Goal: Transaction & Acquisition: Purchase product/service

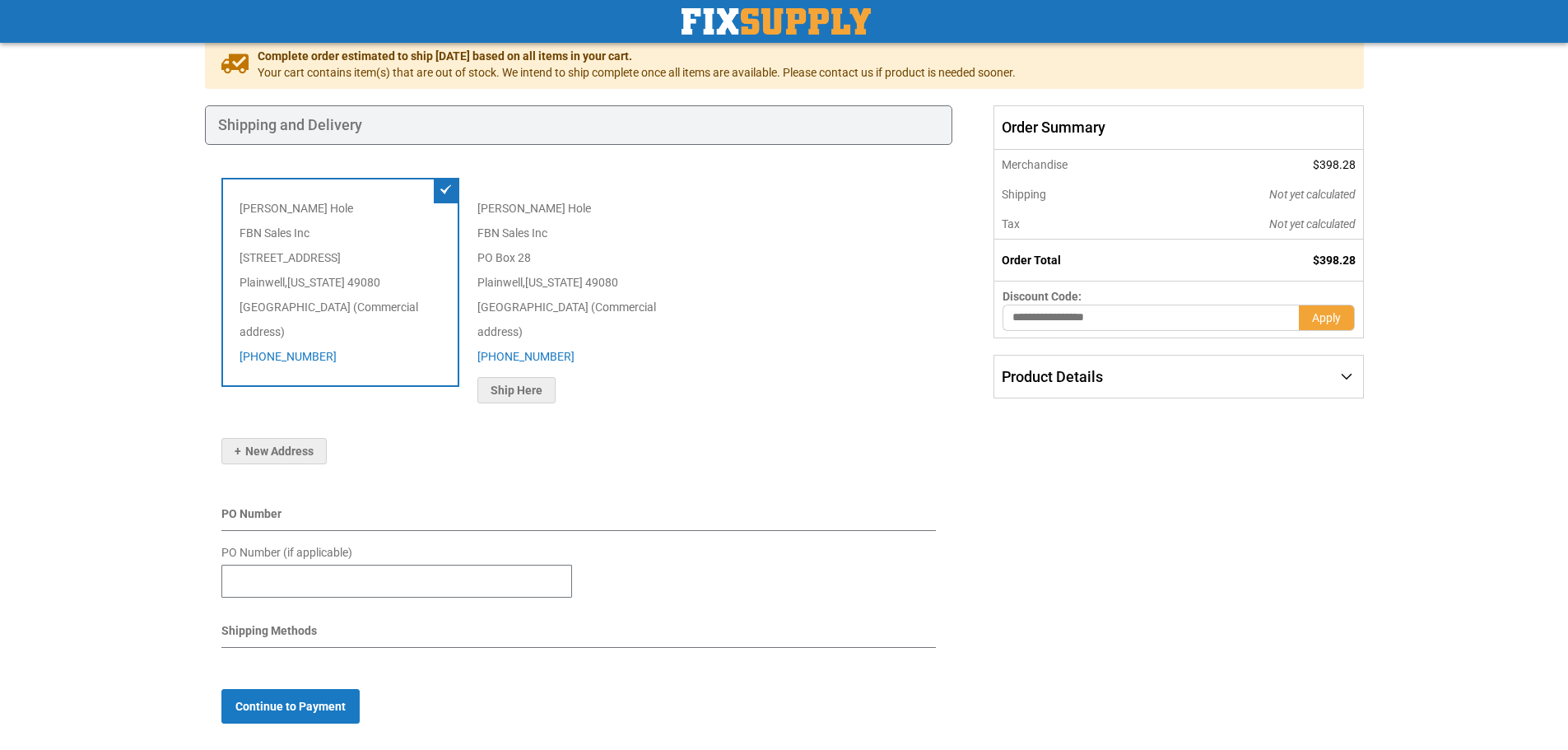
scroll to position [164, 0]
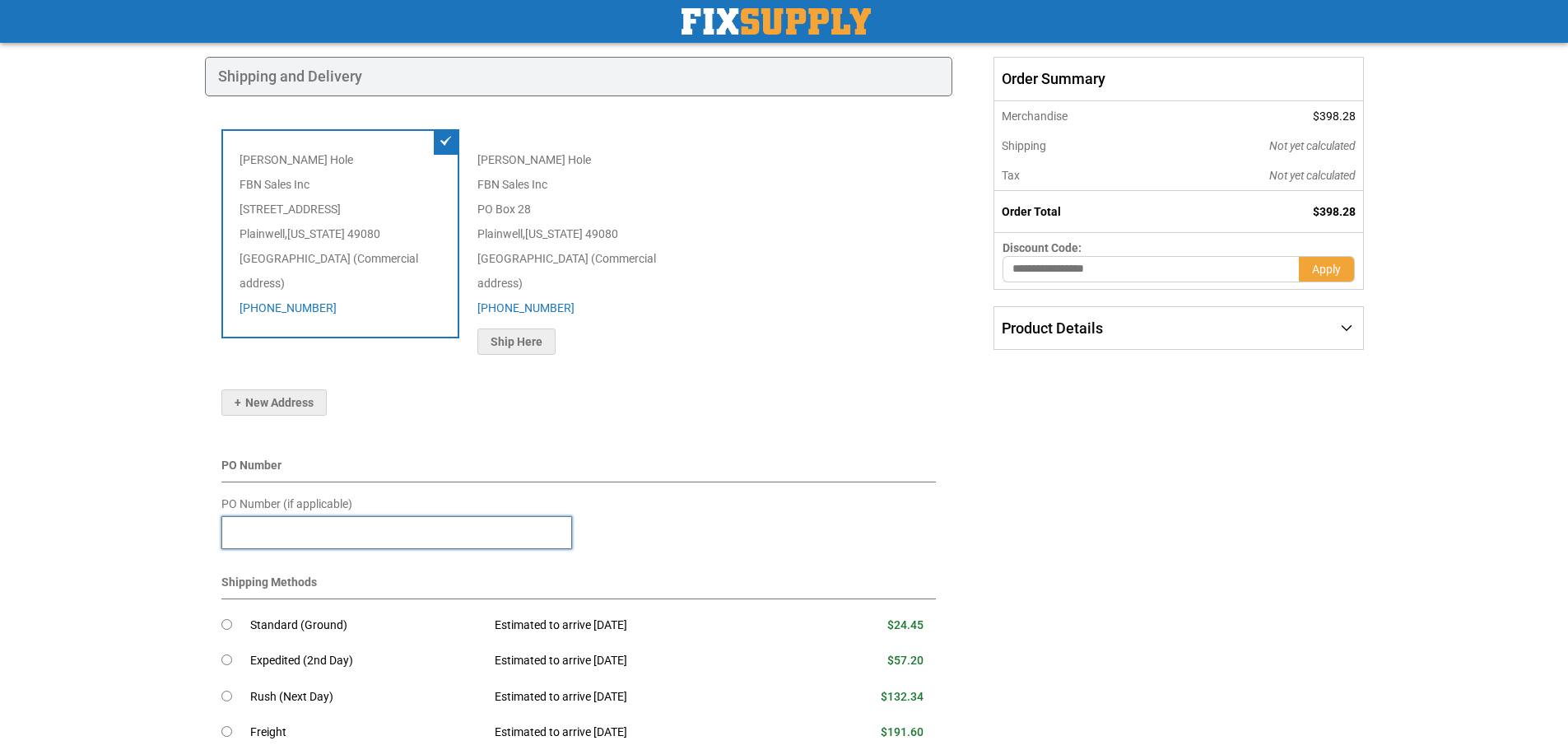
click at [299, 516] on input "PO Number (if applicable)" at bounding box center [396, 532] width 351 height 33
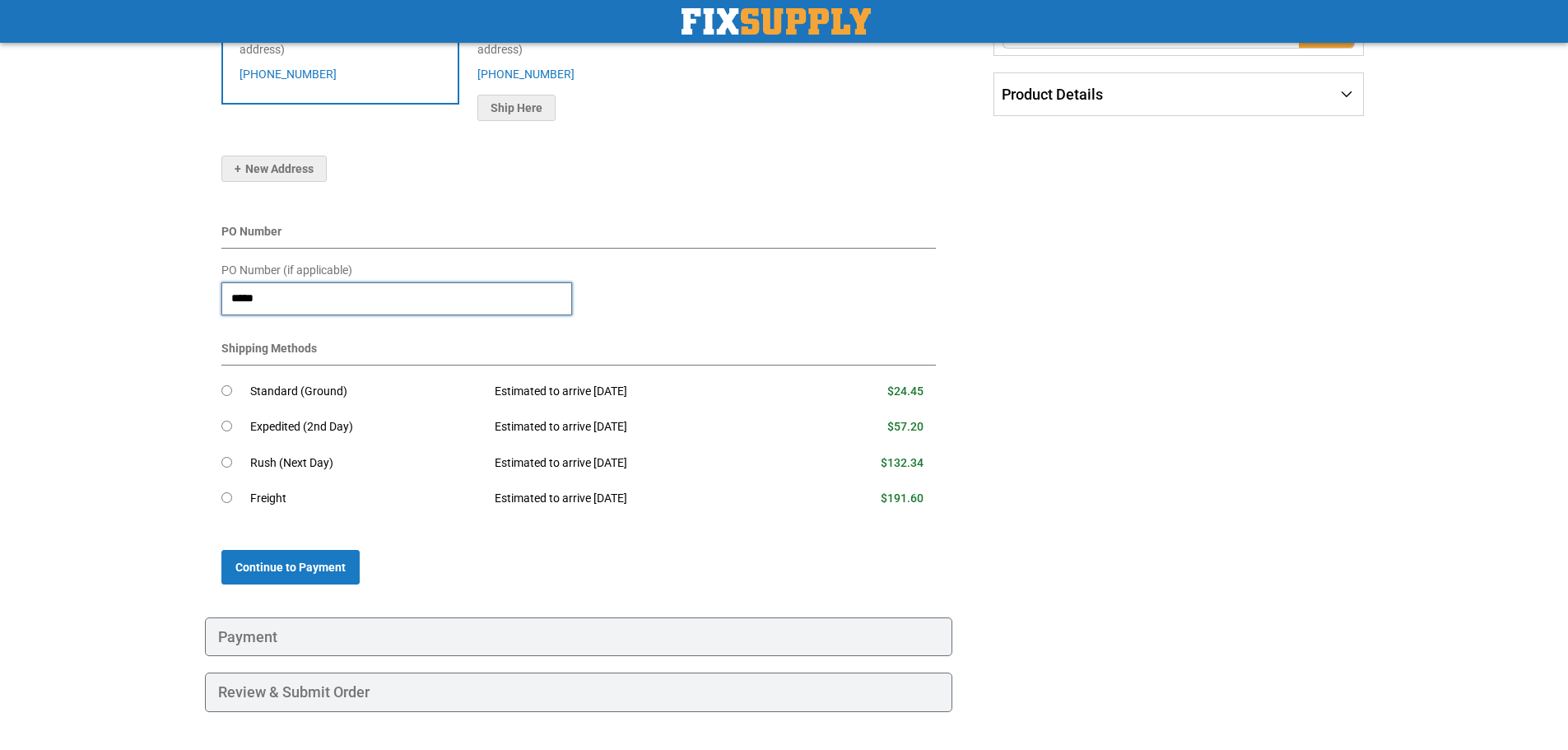
scroll to position [412, 0]
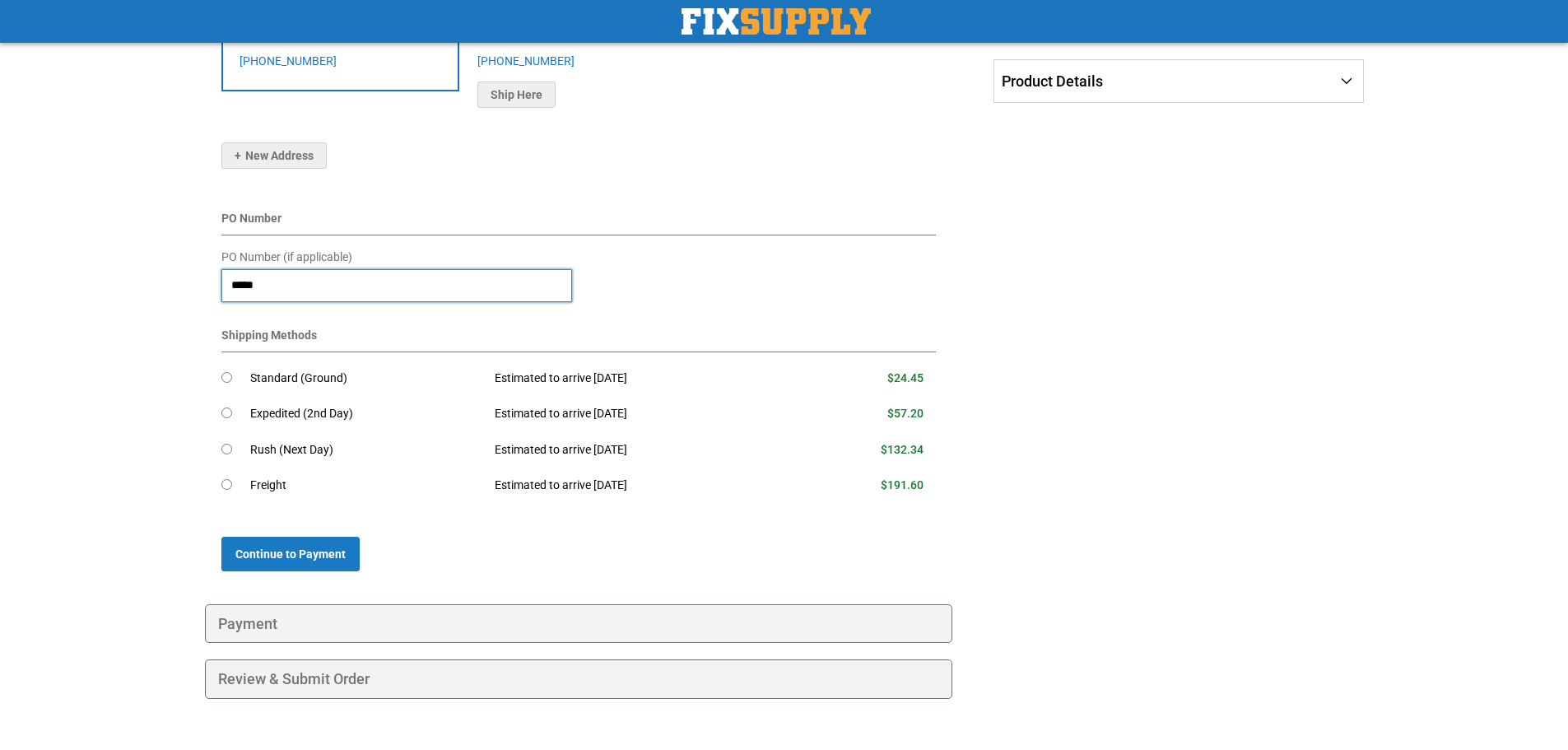
type input "*****"
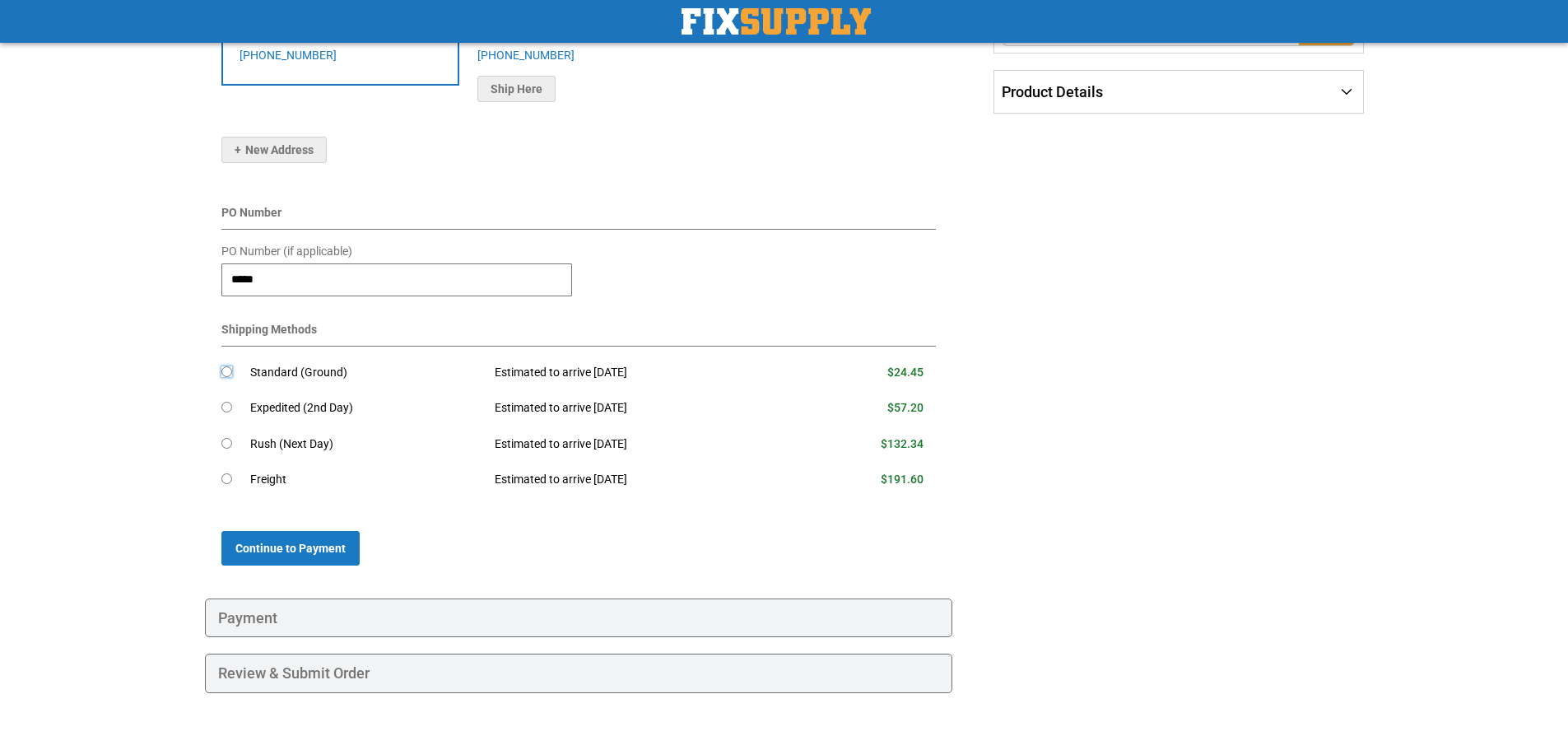
scroll to position [418, 0]
click at [327, 540] on span "Continue to Payment" at bounding box center [290, 547] width 111 height 13
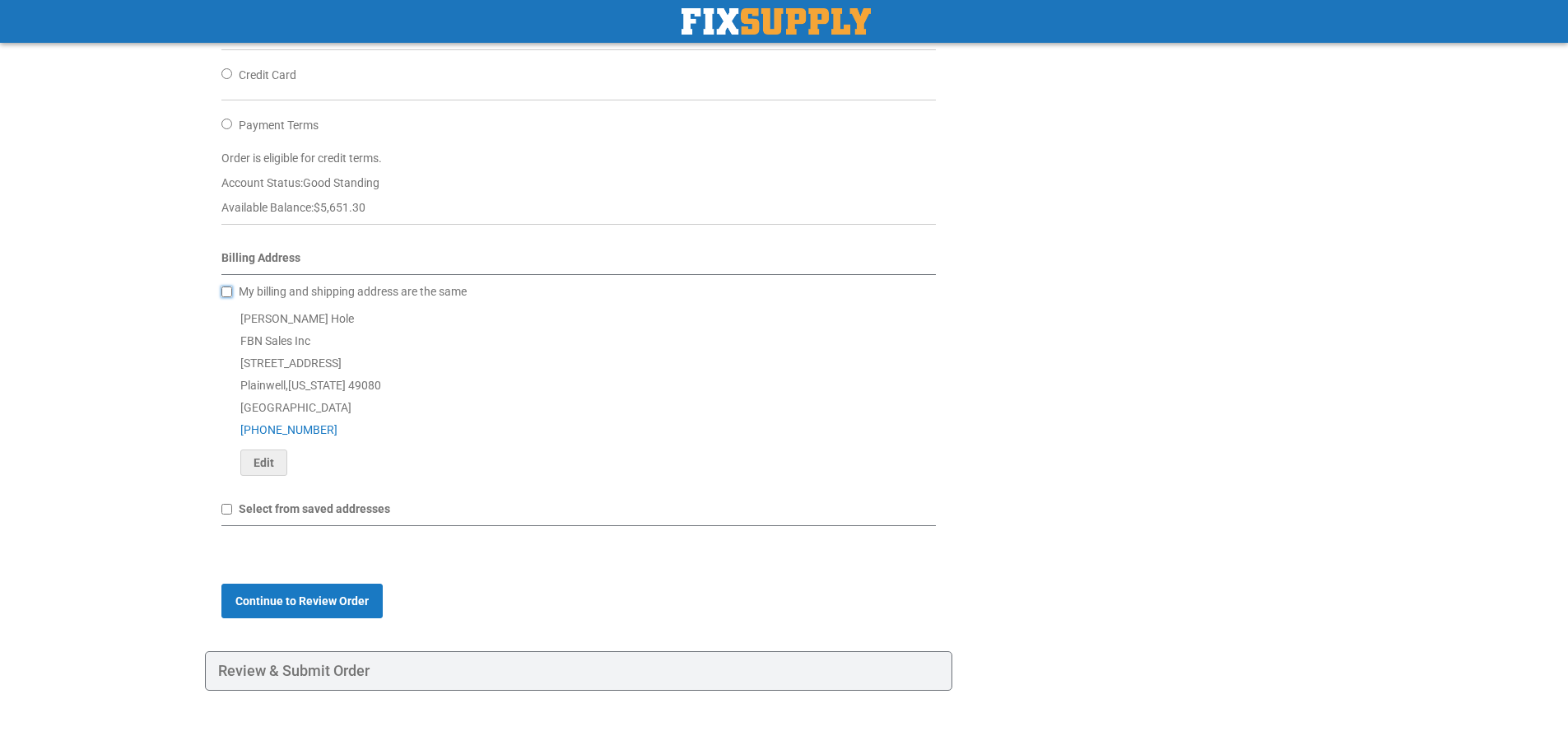
scroll to position [516, 0]
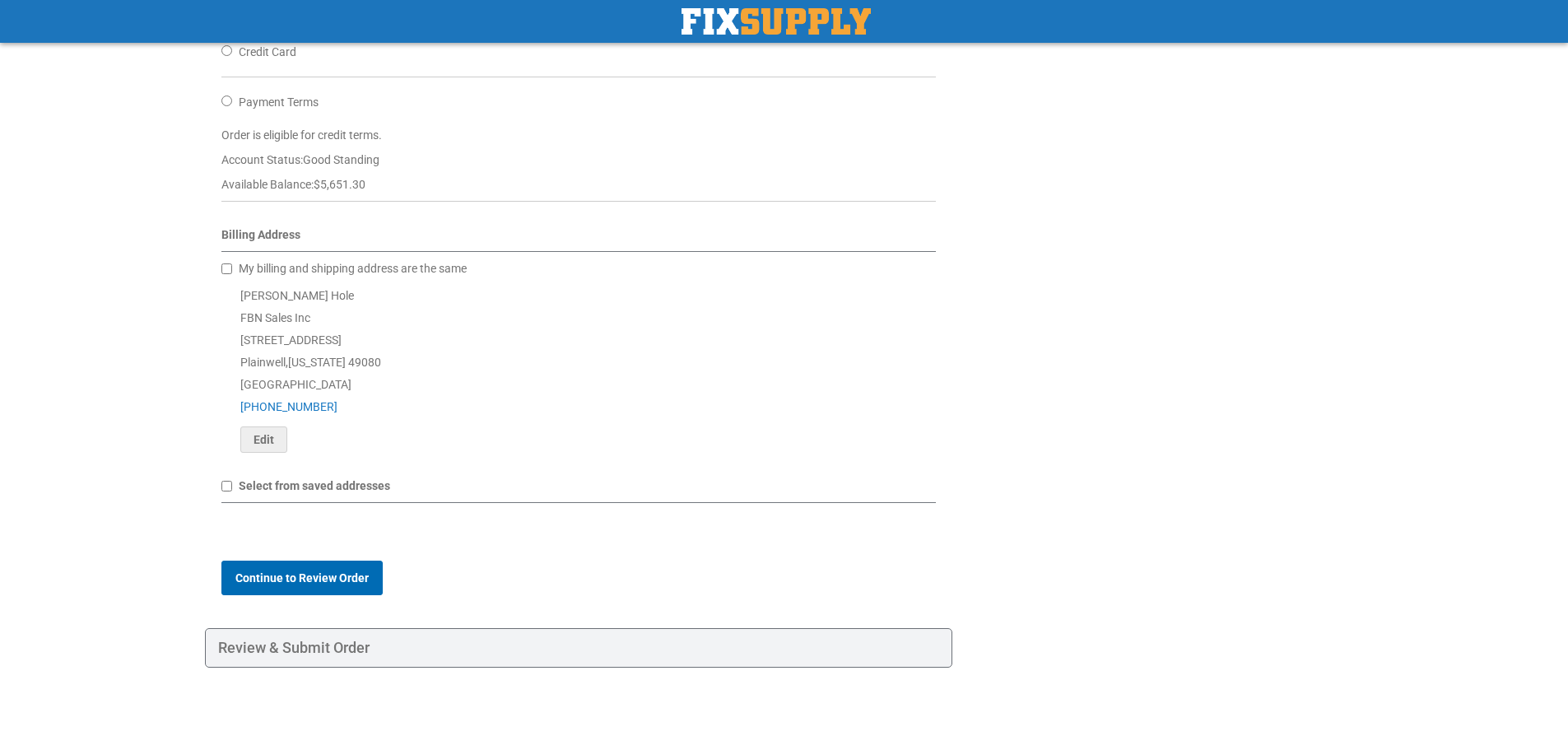
click at [351, 576] on span "Continue to Review Order" at bounding box center [302, 578] width 134 height 13
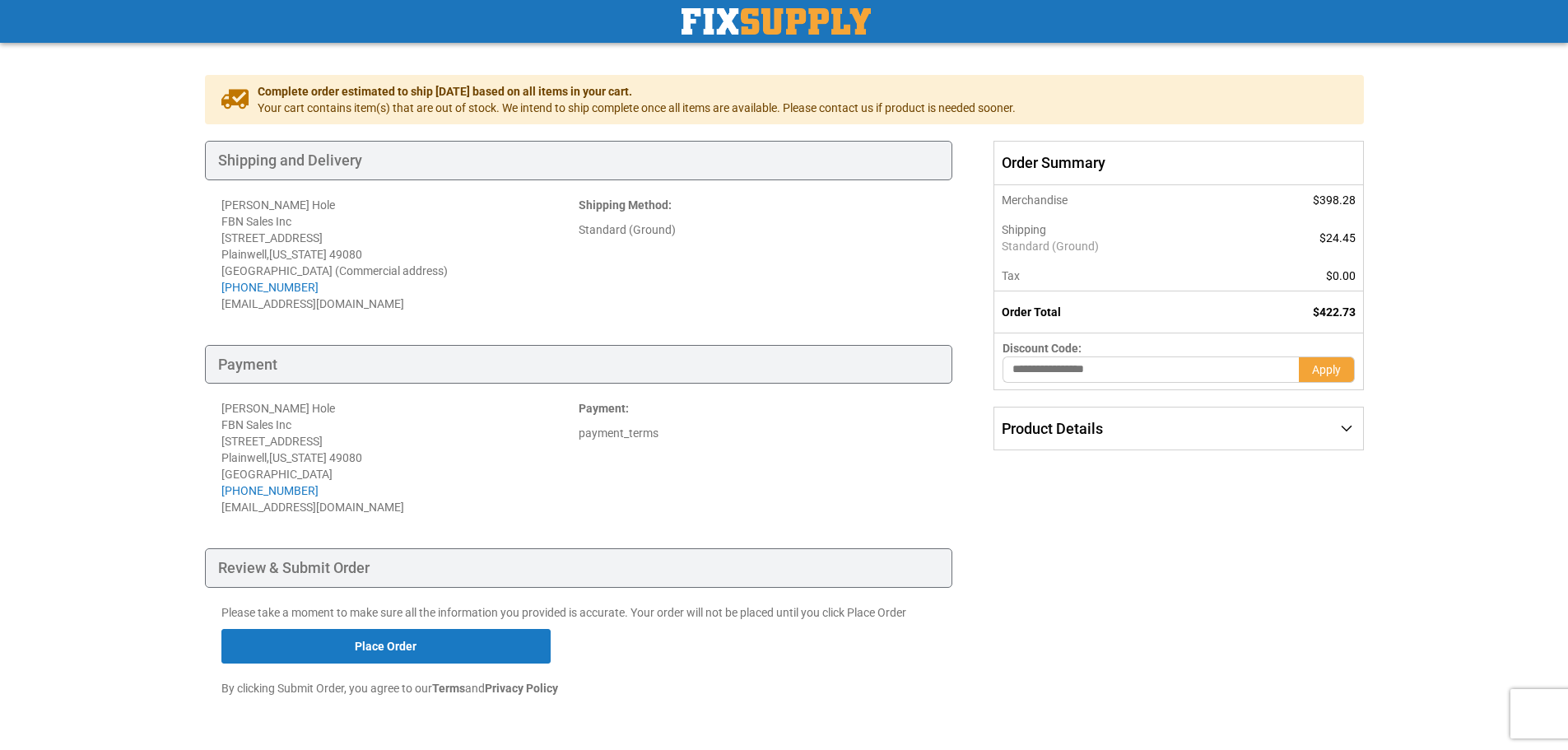
scroll to position [52, 0]
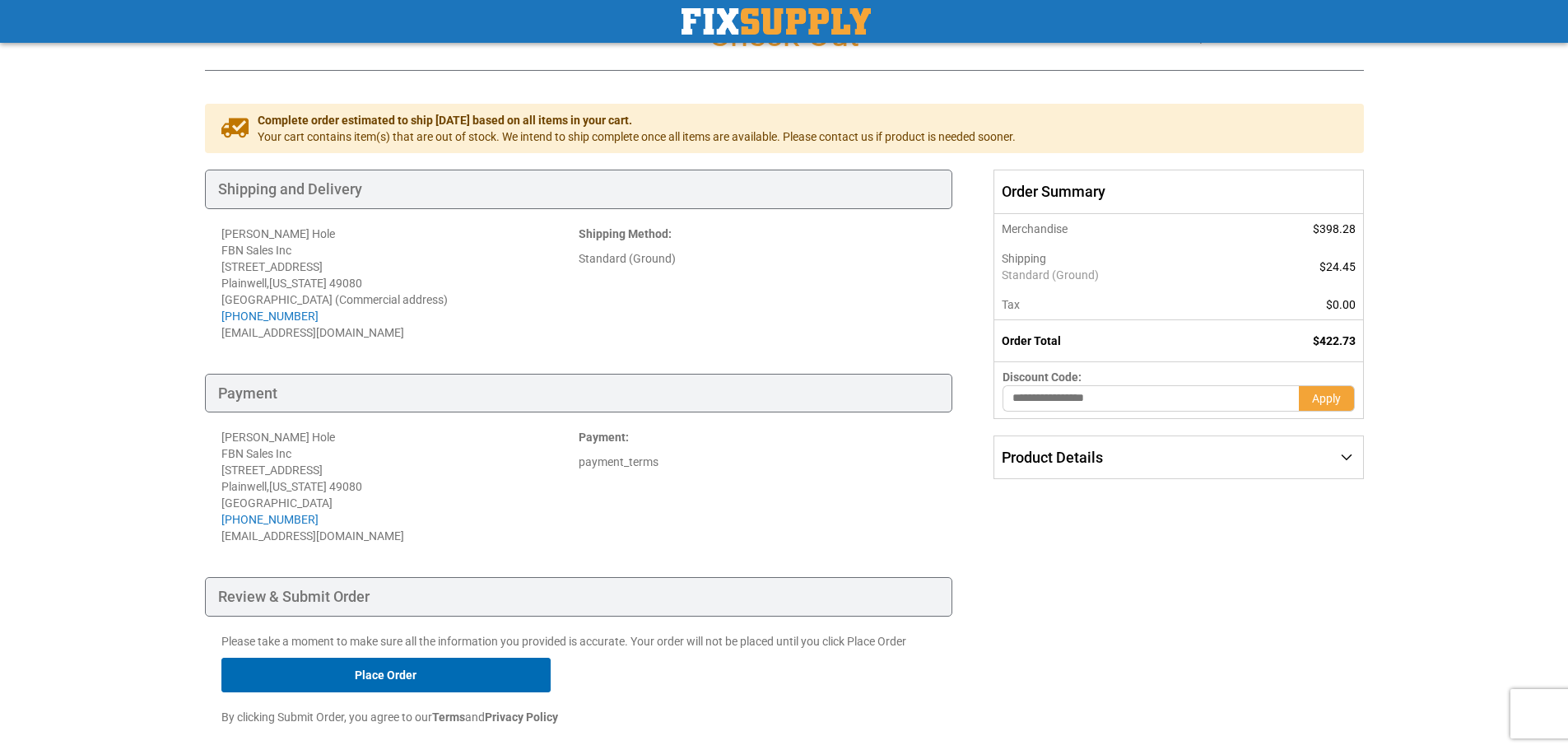
click at [474, 670] on button "Place Order" at bounding box center [385, 675] width 329 height 35
